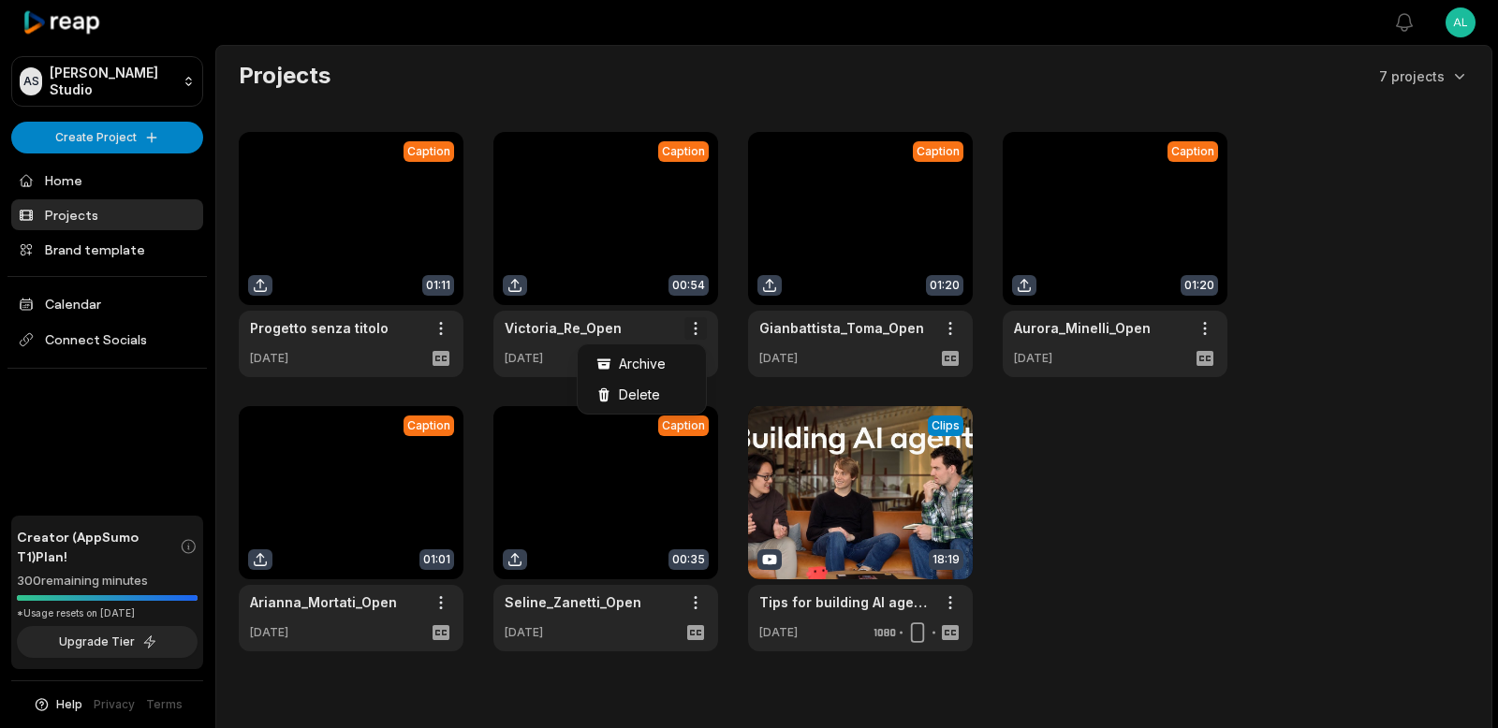
click at [698, 328] on html "AS [PERSON_NAME] Studio Create Project Home Projects Brand template Calendar Co…" at bounding box center [749, 364] width 1498 height 728
click at [620, 206] on html "AS [PERSON_NAME] Studio Create Project Home Projects Brand template Calendar Co…" at bounding box center [749, 364] width 1498 height 728
click at [620, 198] on link at bounding box center [605, 254] width 225 height 245
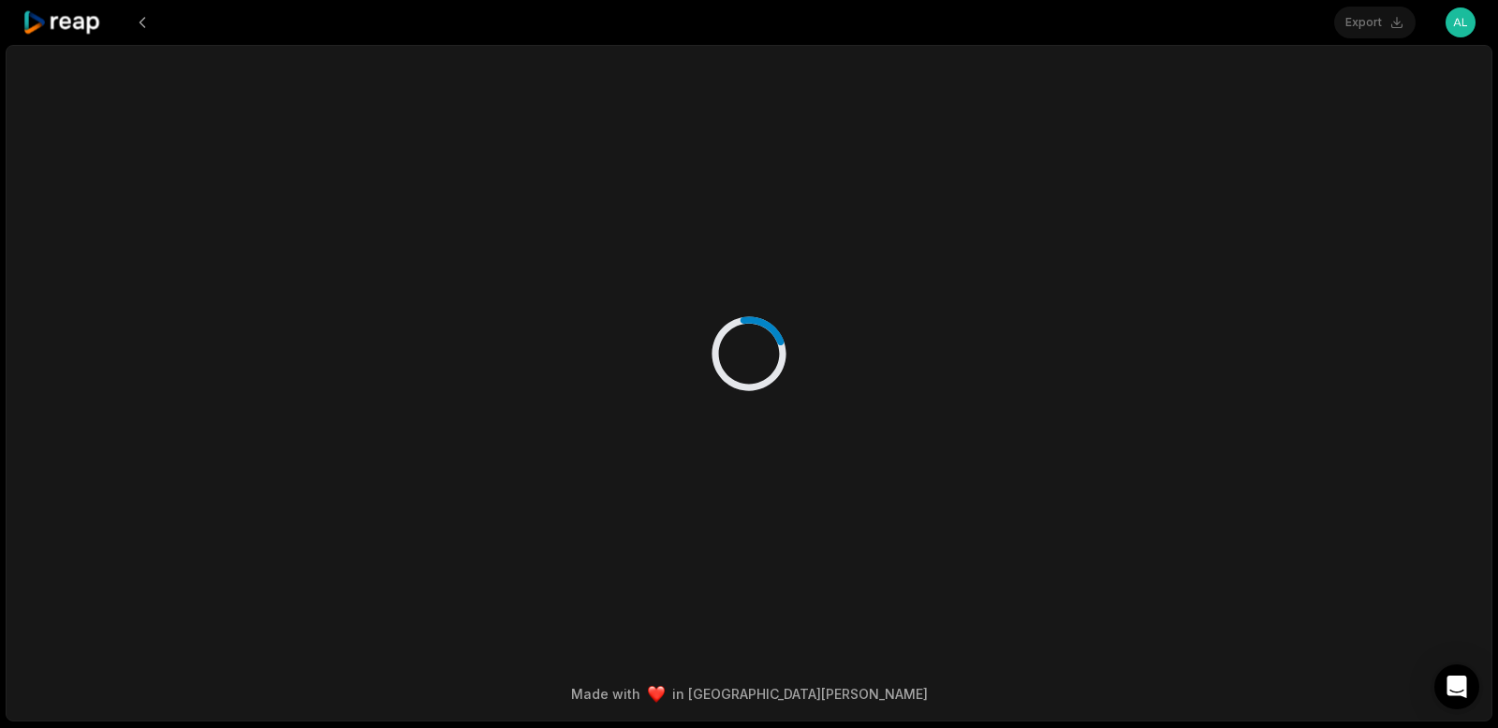
click at [589, 248] on div at bounding box center [749, 335] width 1135 height 579
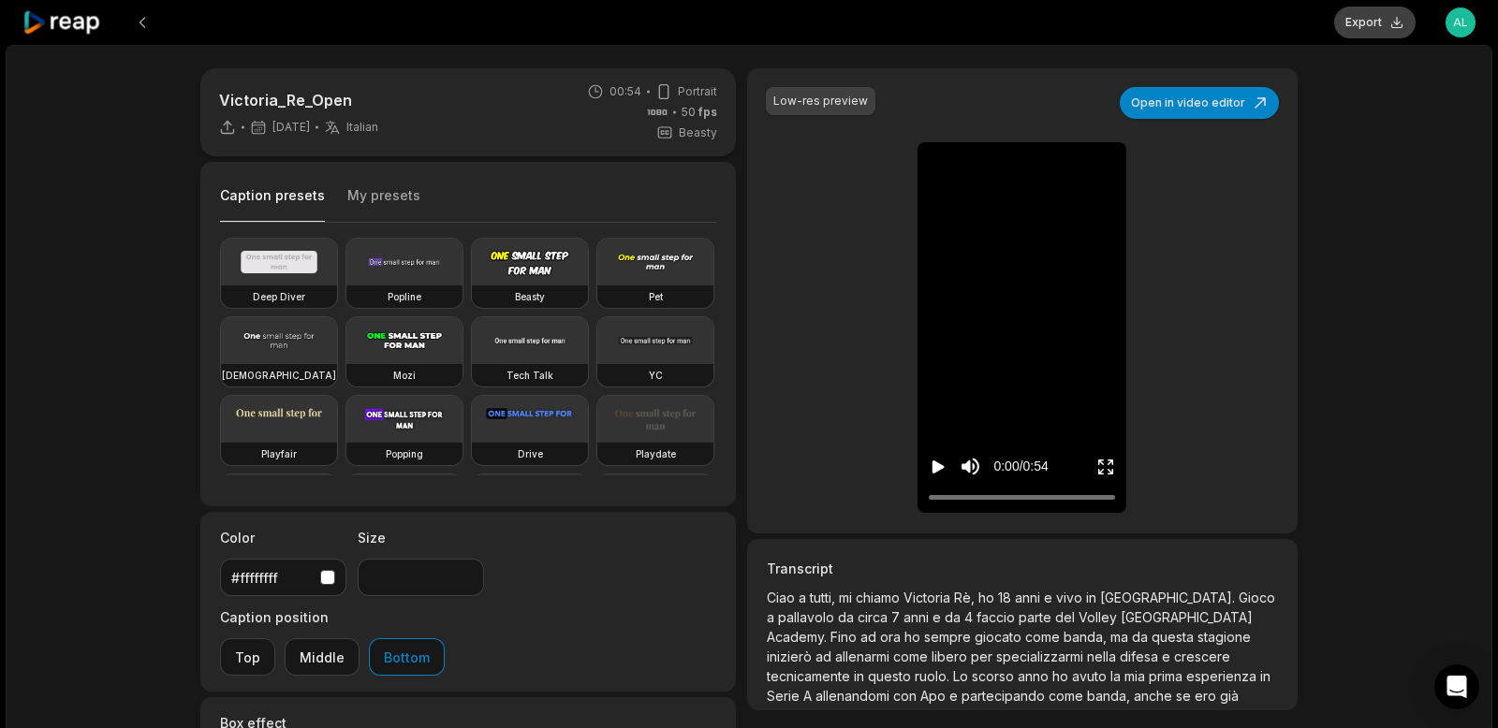
click at [1377, 19] on button "Export" at bounding box center [1374, 23] width 81 height 32
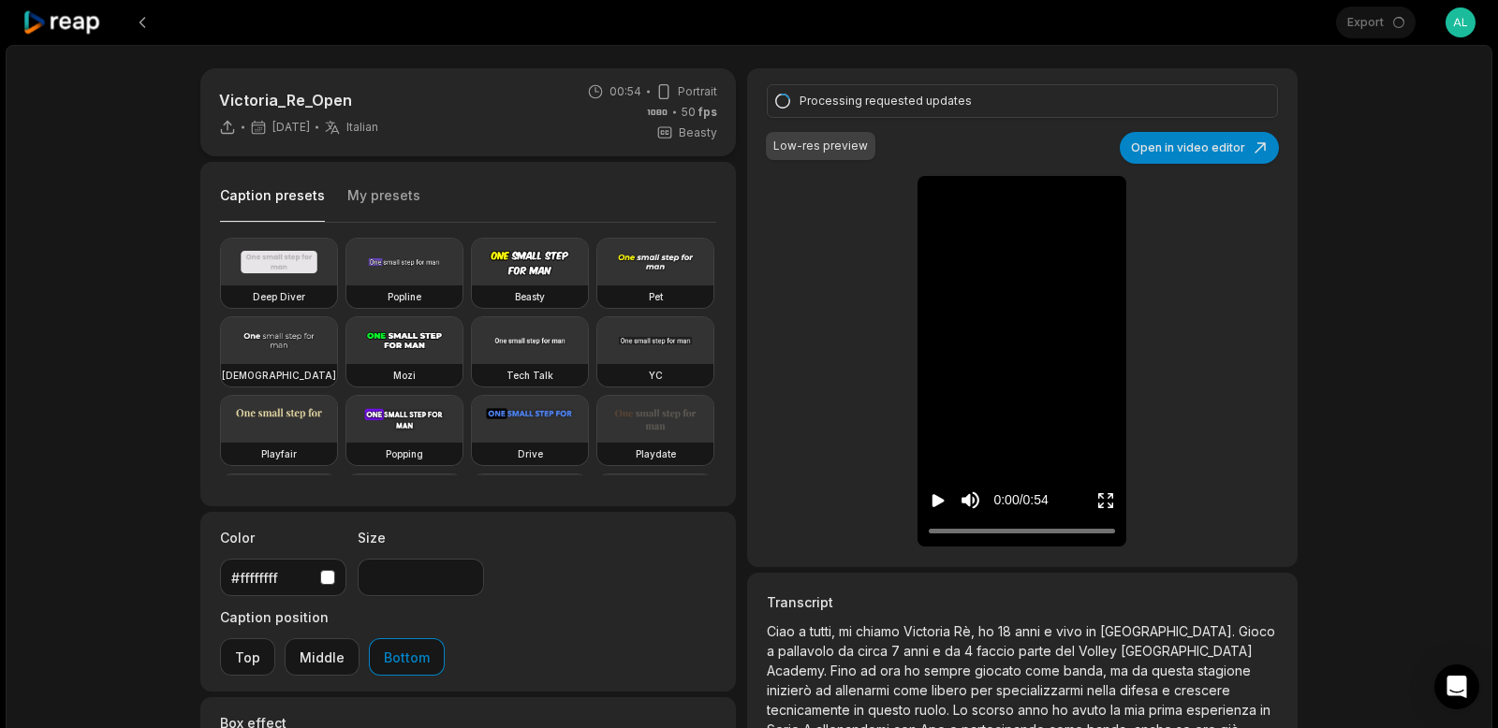
click at [1409, 151] on div "Victoria_Re_Open [DATE] Italian it 00:54 Portrait 50 fps Beasty Caption presets…" at bounding box center [749, 554] width 1487 height 1019
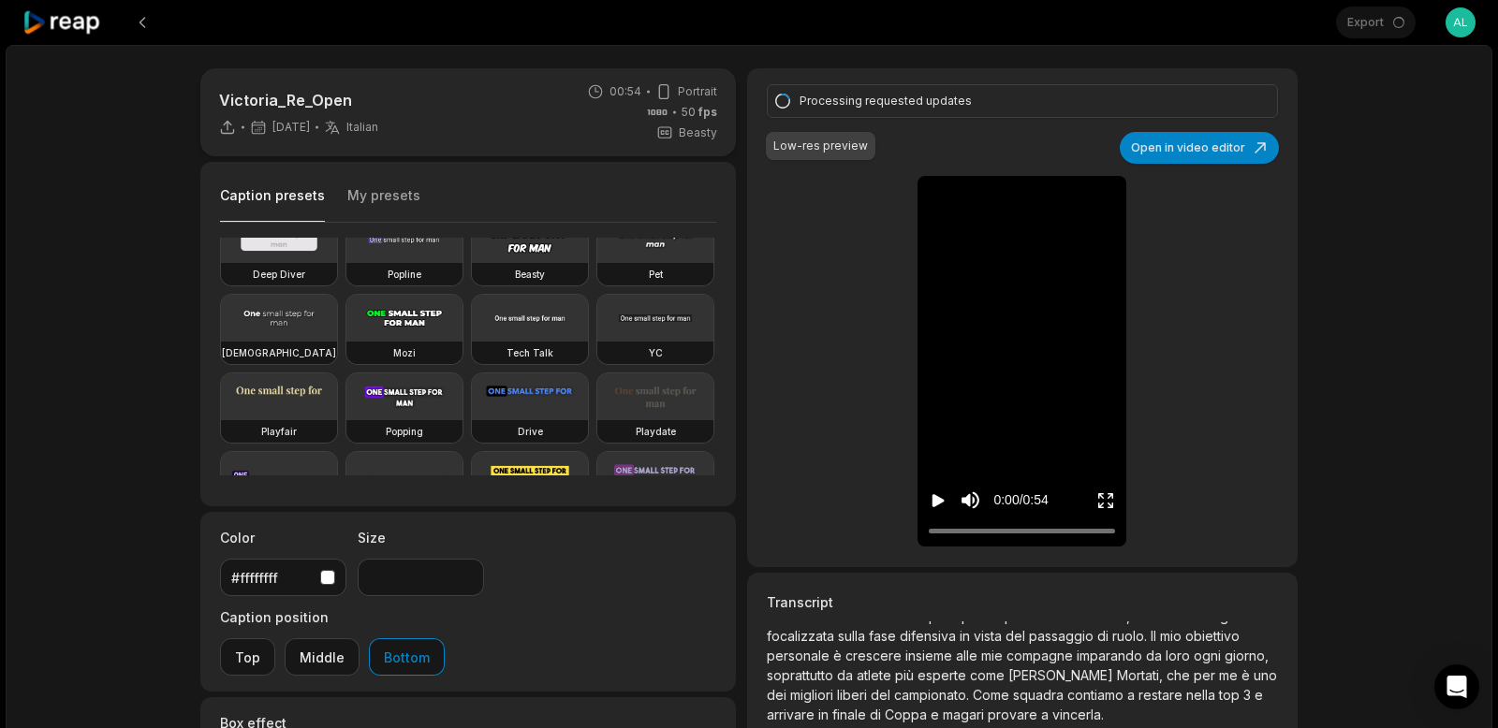
click at [933, 490] on button "Play video" at bounding box center [938, 500] width 19 height 35
click at [994, 530] on div at bounding box center [1022, 531] width 186 height 12
click at [941, 503] on icon "Pause video" at bounding box center [941, 500] width 3 height 13
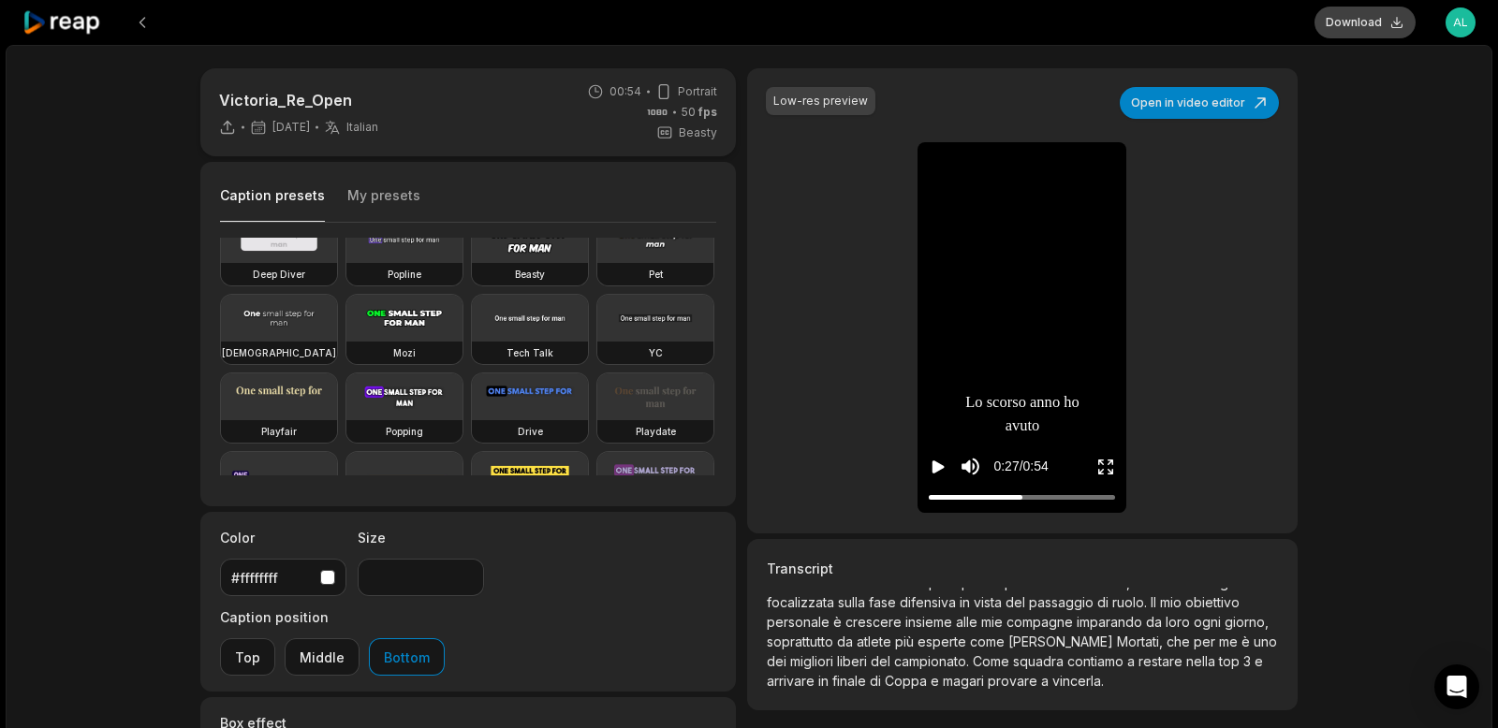
click at [1390, 26] on button "Download" at bounding box center [1364, 23] width 101 height 32
click at [1177, 104] on button "Open in video editor" at bounding box center [1199, 103] width 159 height 32
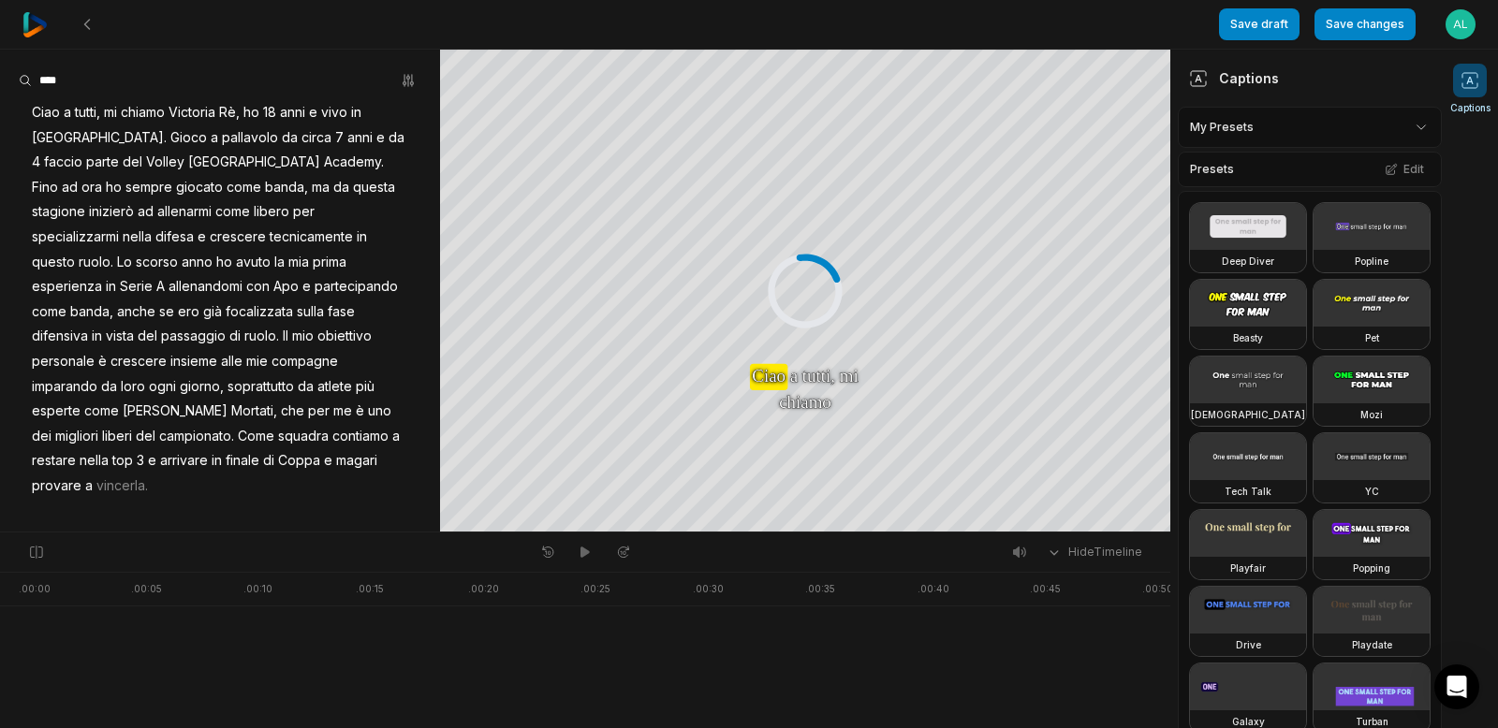
click at [95, 474] on span "vincerla." at bounding box center [122, 486] width 55 height 25
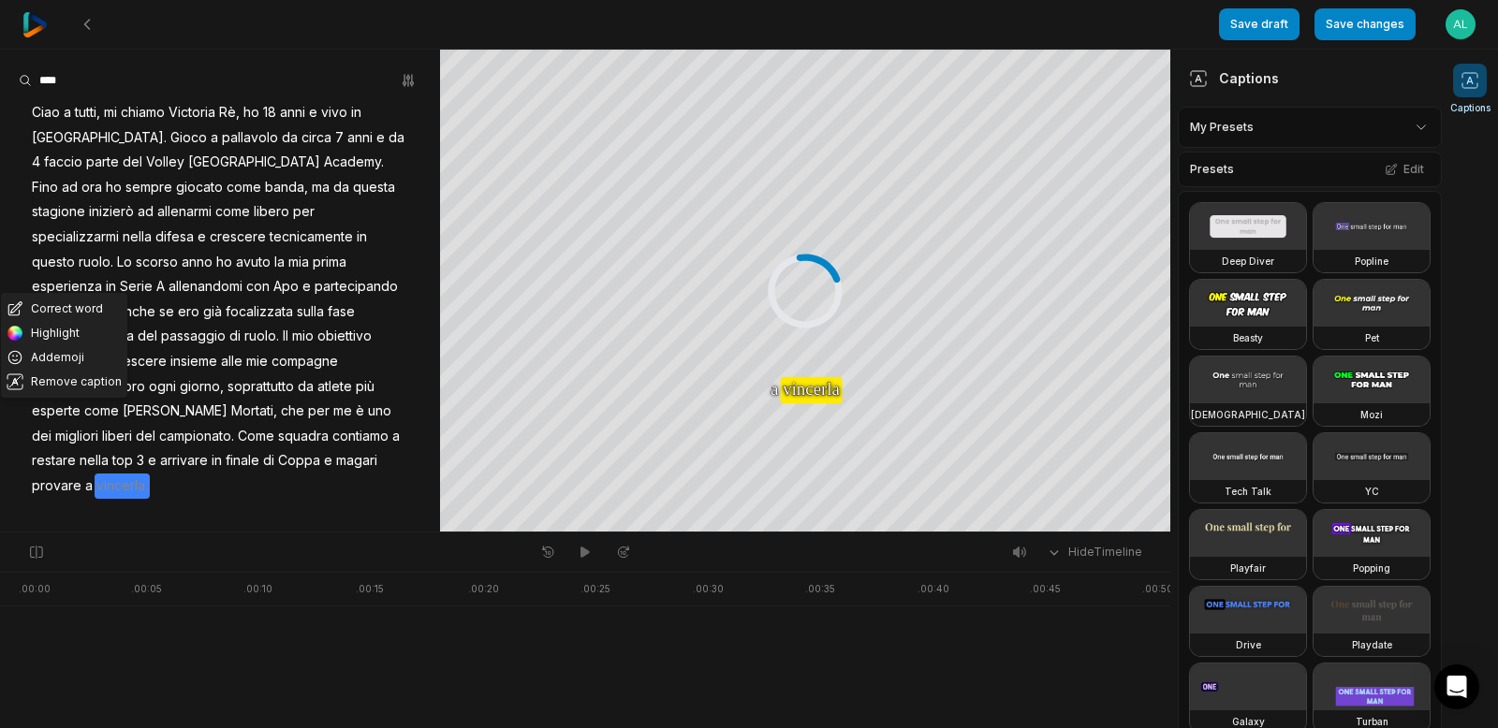
click at [131, 466] on div "Correct word Highlight Add emoji Remove caption Ciao a tutti, mi chiamo Victori…" at bounding box center [220, 299] width 440 height 399
click at [131, 461] on div "Correct word Highlight Add emoji Remove caption Ciao a tutti, mi chiamo Victori…" at bounding box center [220, 299] width 440 height 399
click at [95, 474] on span "a" at bounding box center [88, 486] width 11 height 25
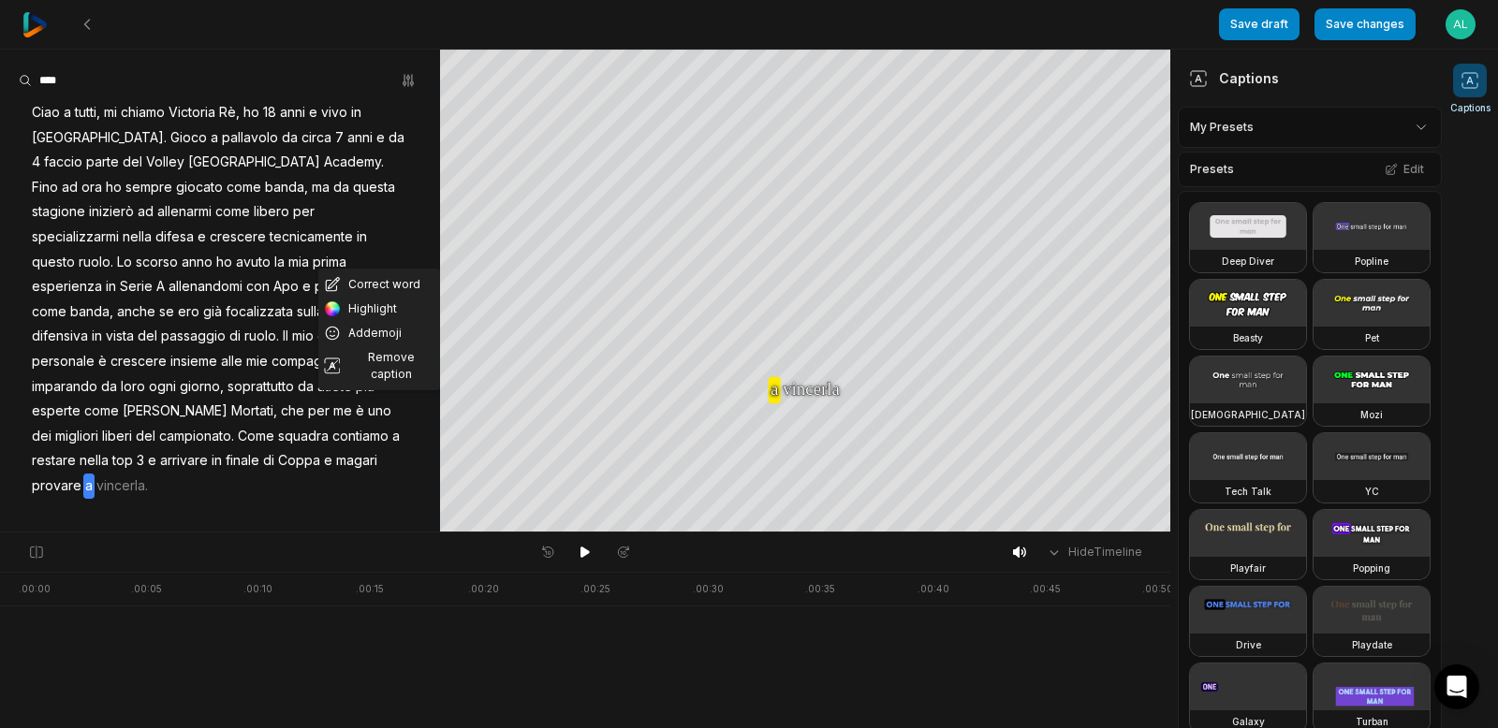
click at [95, 474] on span "vincerla." at bounding box center [122, 486] width 55 height 25
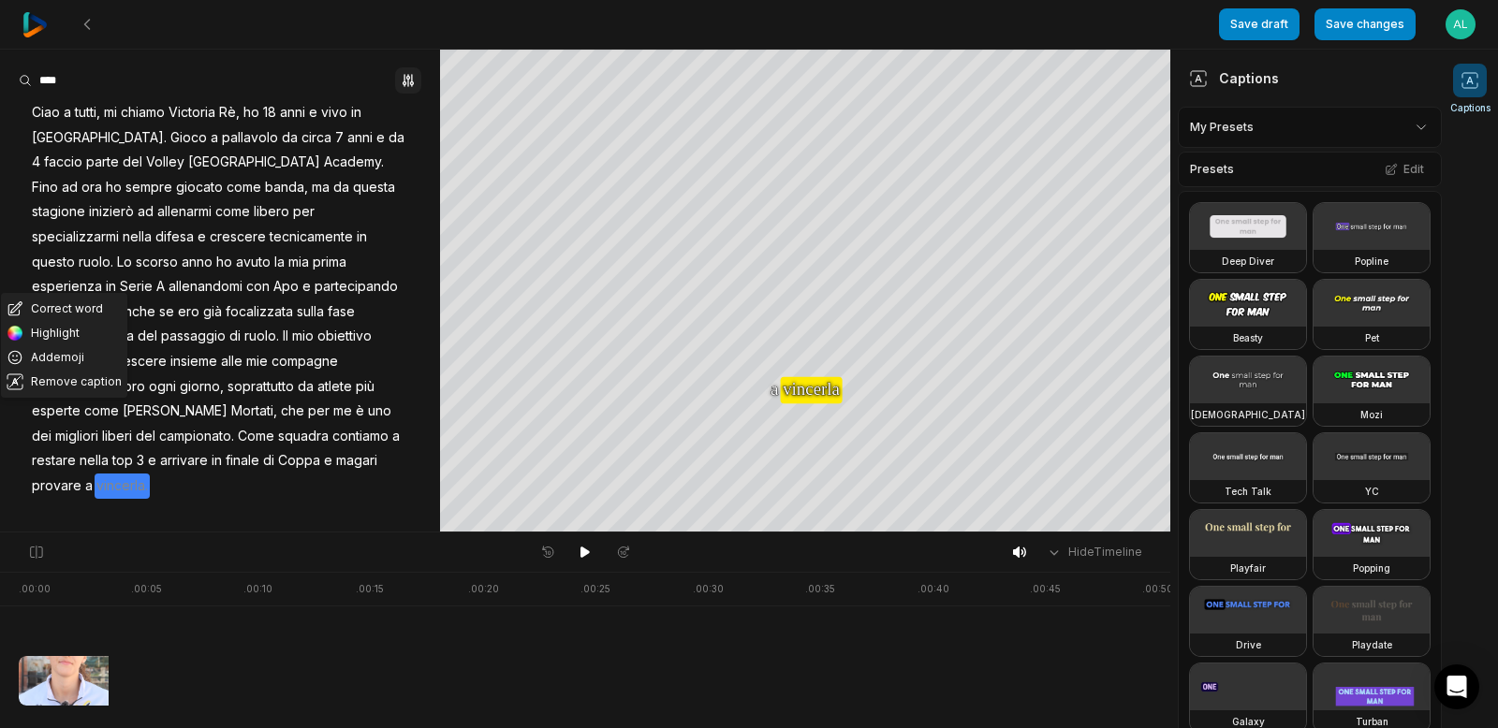
click at [406, 79] on icon "button" at bounding box center [408, 80] width 15 height 15
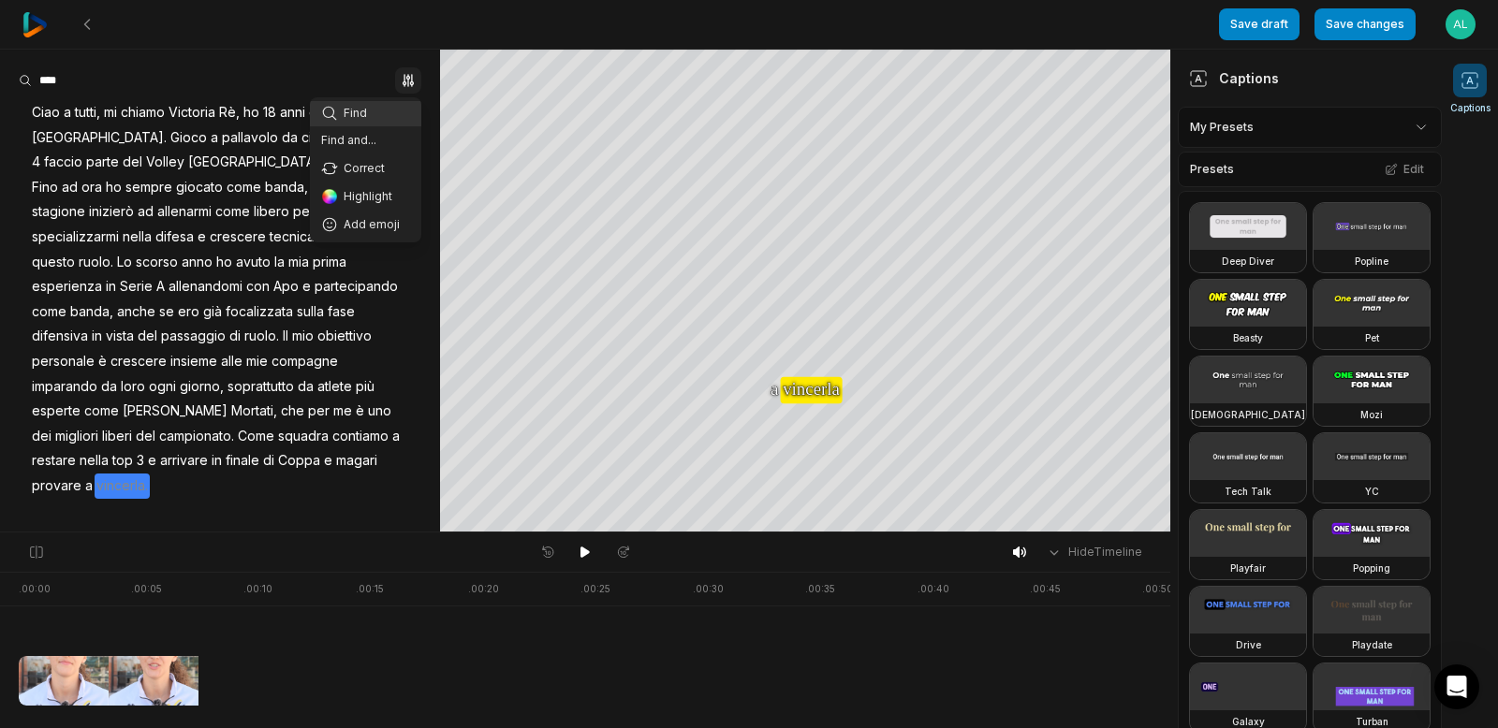
click at [406, 79] on icon "button" at bounding box center [408, 80] width 15 height 15
